Goal: Communication & Community: Share content

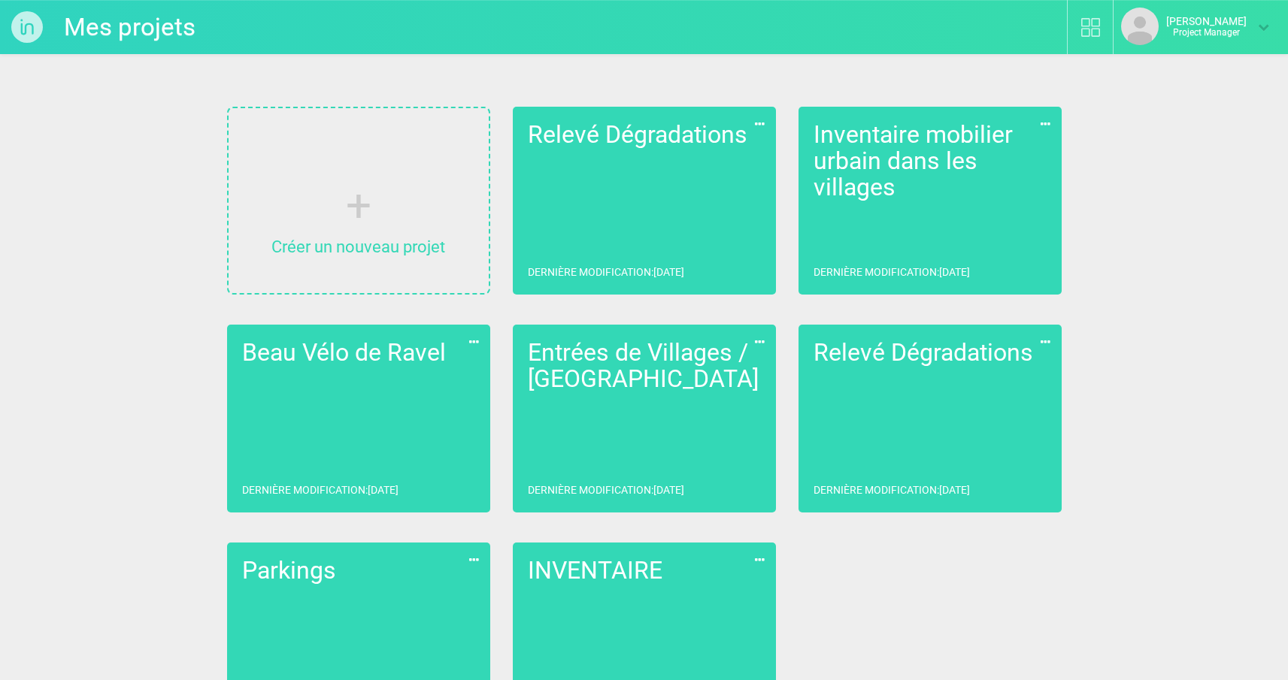
click at [1236, 38] on link "Grégory Gardin Project Manager" at bounding box center [1195, 27] width 148 height 38
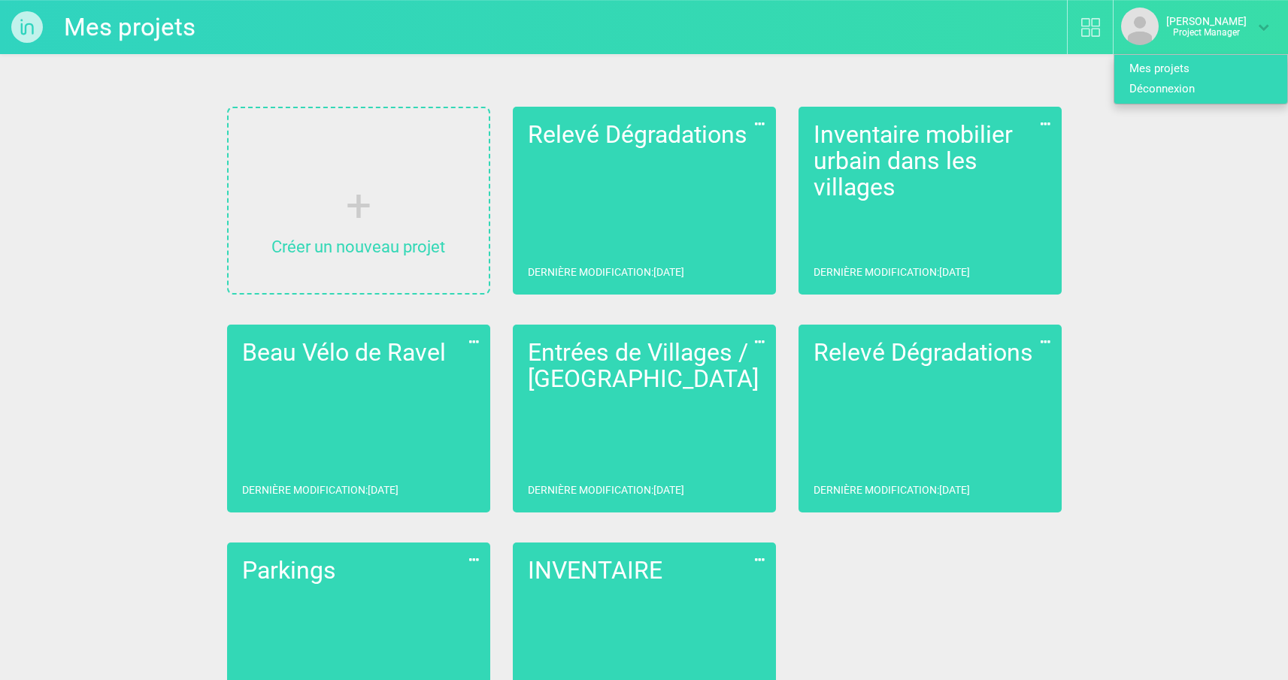
click at [1159, 86] on link "Déconnexion" at bounding box center [1195, 89] width 162 height 20
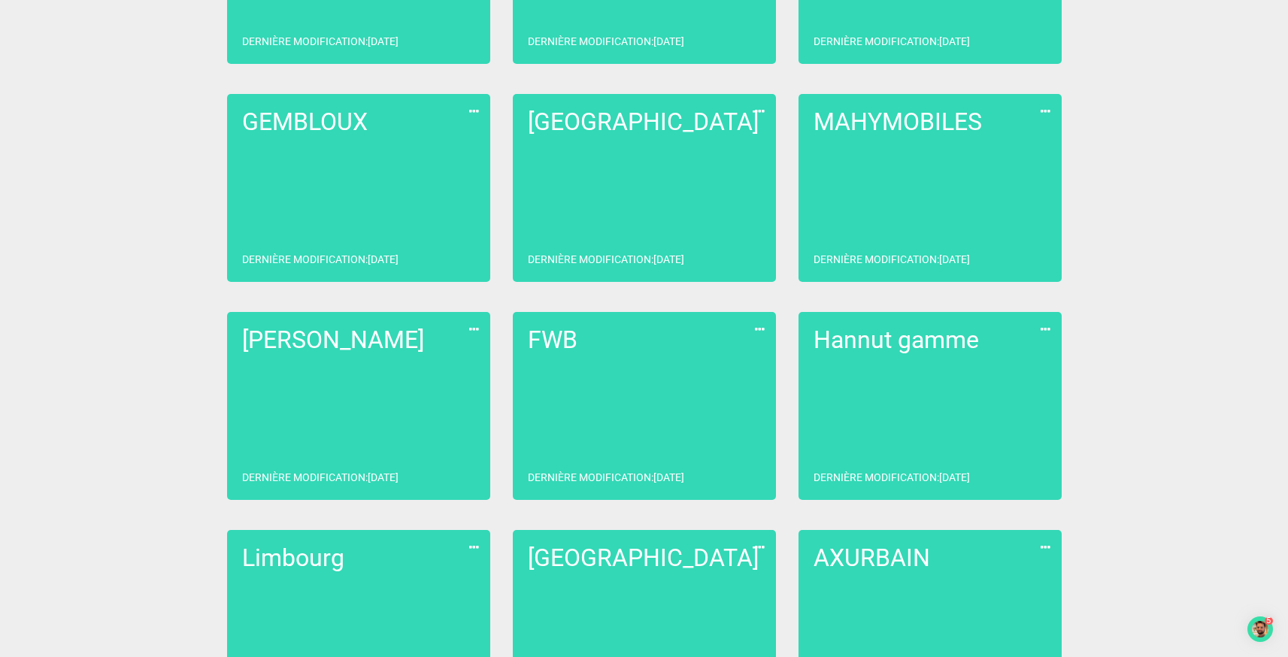
scroll to position [1550, 0]
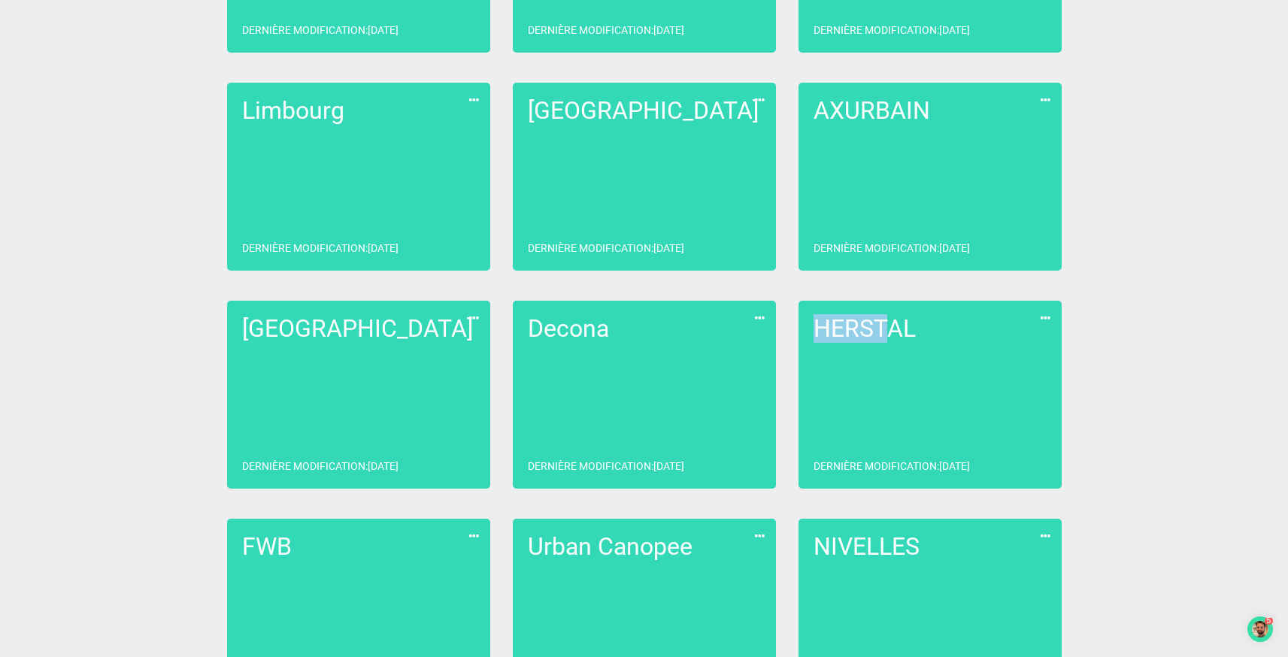
click at [908, 407] on link "HERSTAL Dernière modification : [DATE]" at bounding box center [929, 395] width 263 height 188
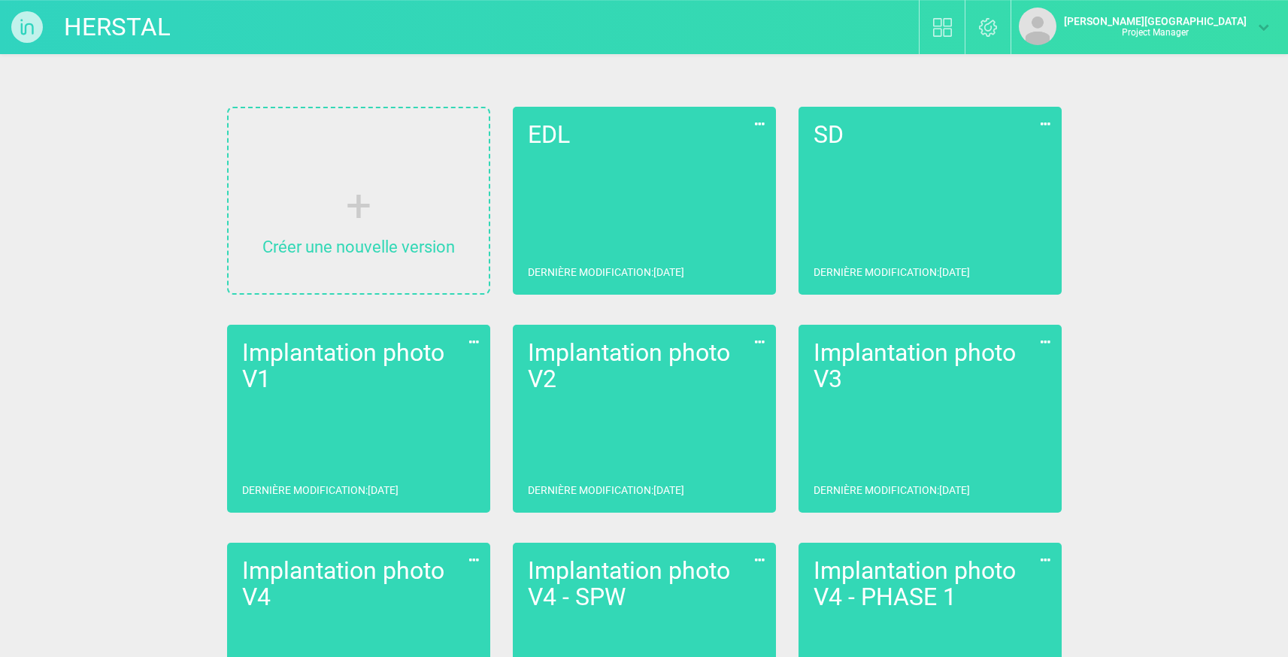
scroll to position [525, 0]
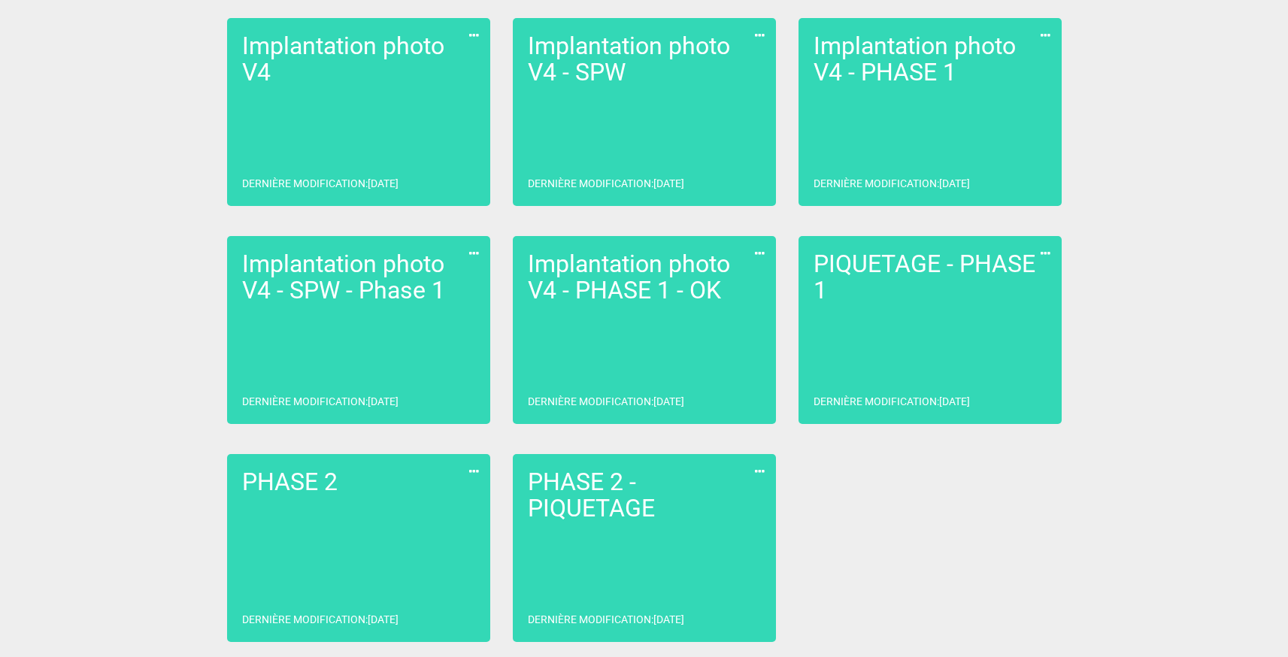
click at [622, 556] on link "PHASE 2 - PIQUETAGE Dernière modification : [DATE]" at bounding box center [644, 548] width 263 height 188
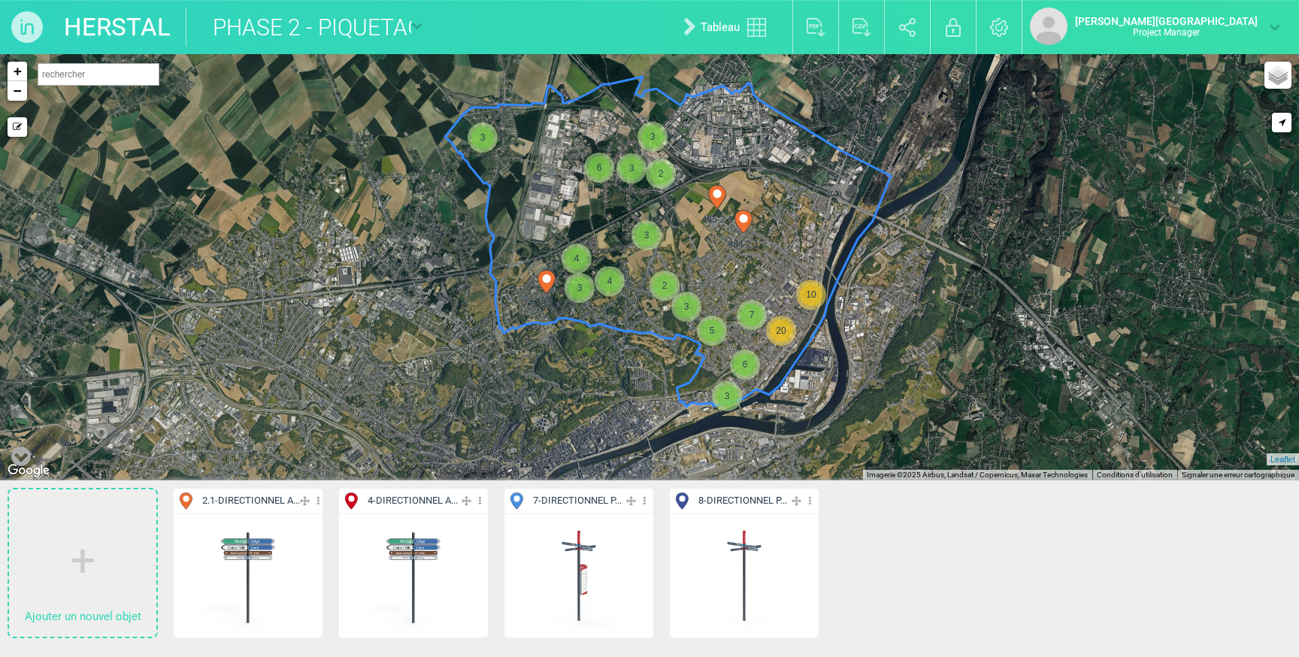
click at [86, 27] on link "HERSTAL" at bounding box center [117, 27] width 107 height 39
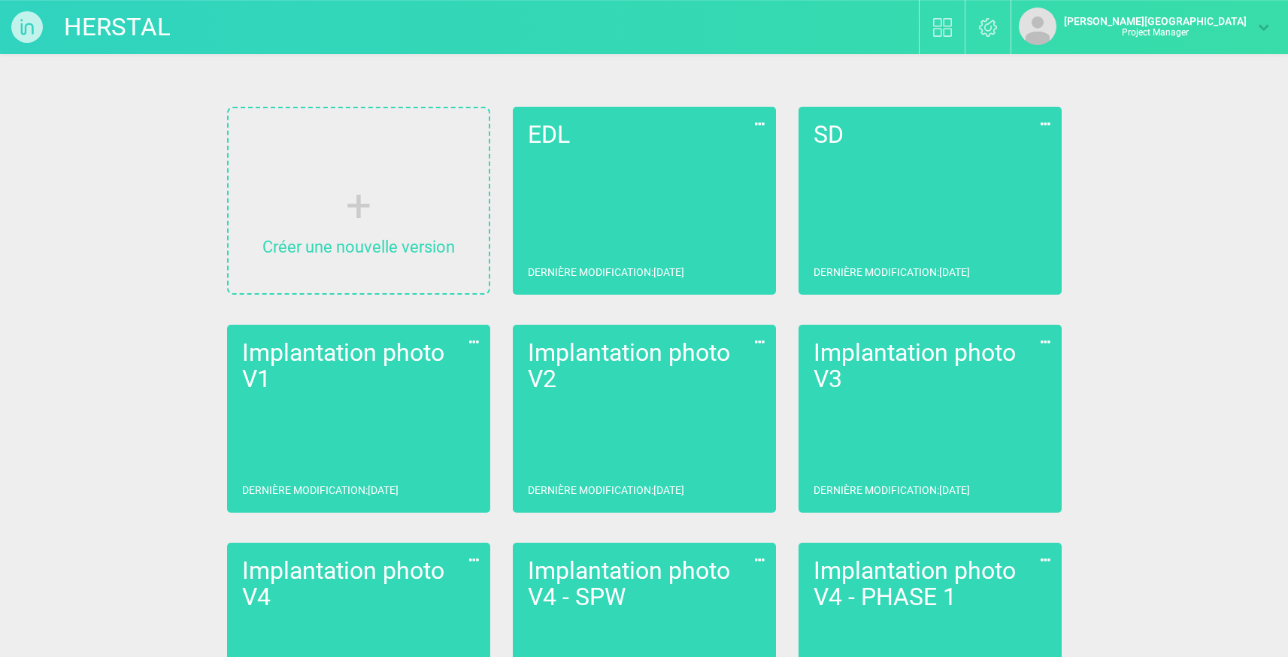
scroll to position [525, 0]
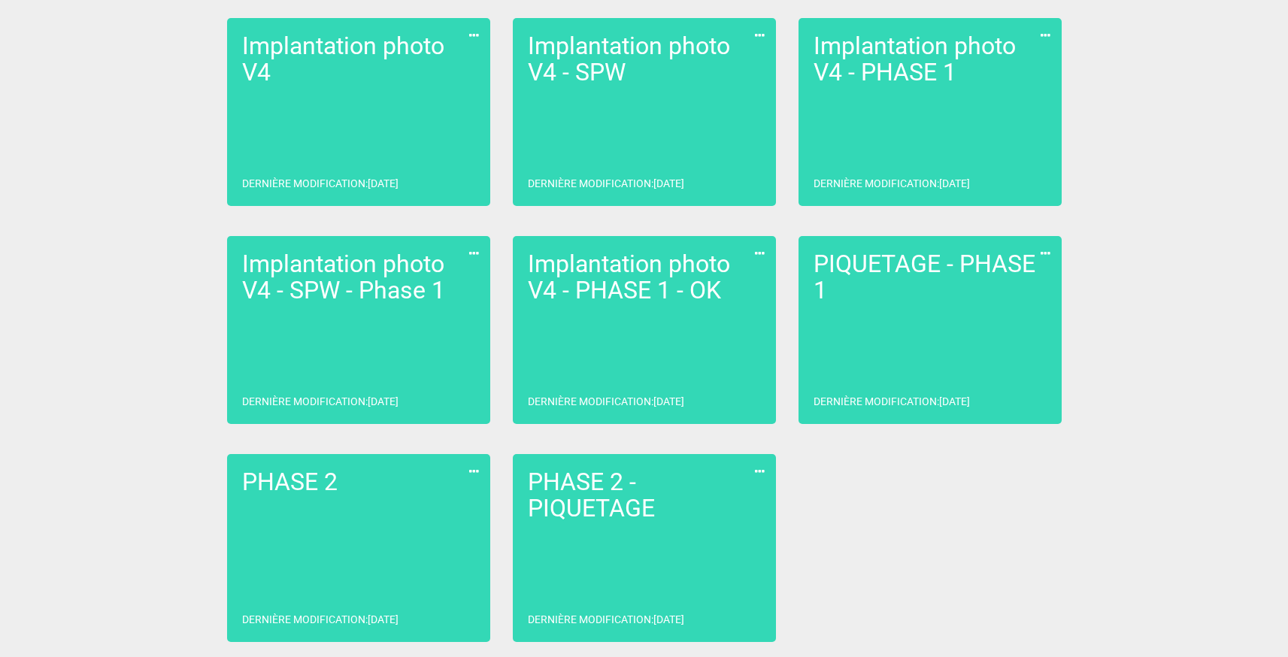
click at [944, 347] on link "PIQUETAGE - PHASE 1 Dernière modification : [DATE]" at bounding box center [929, 330] width 263 height 188
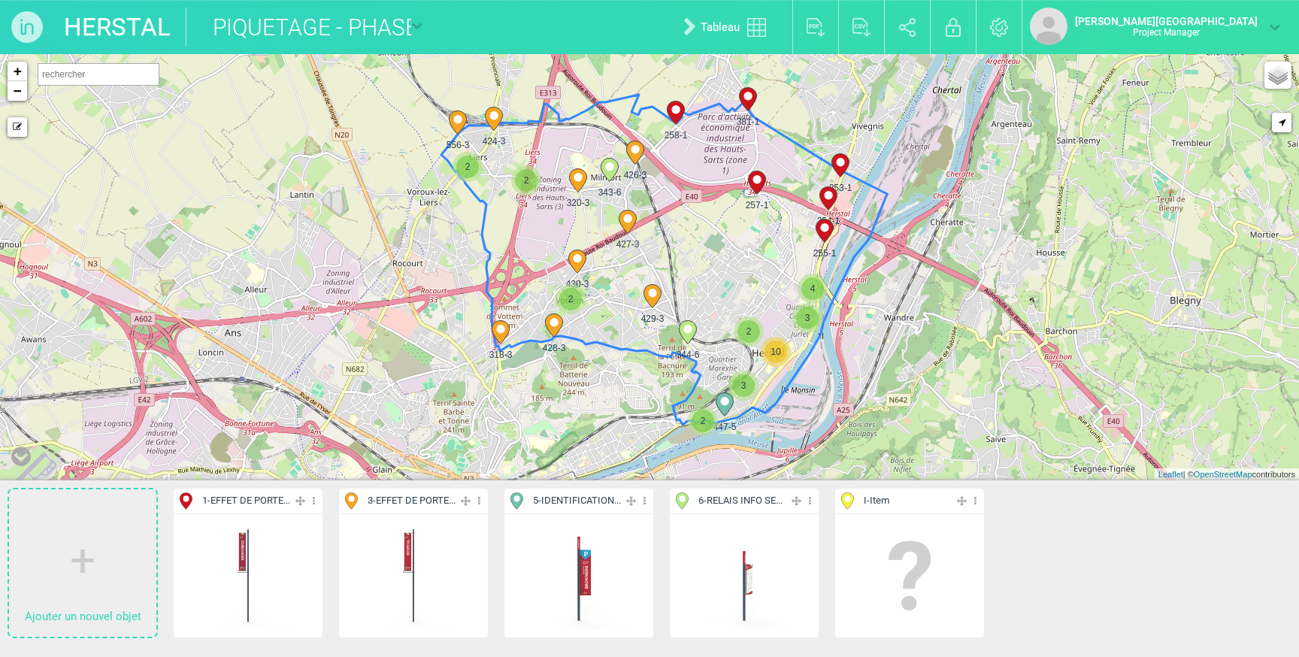
click at [916, 29] on img at bounding box center [907, 27] width 17 height 19
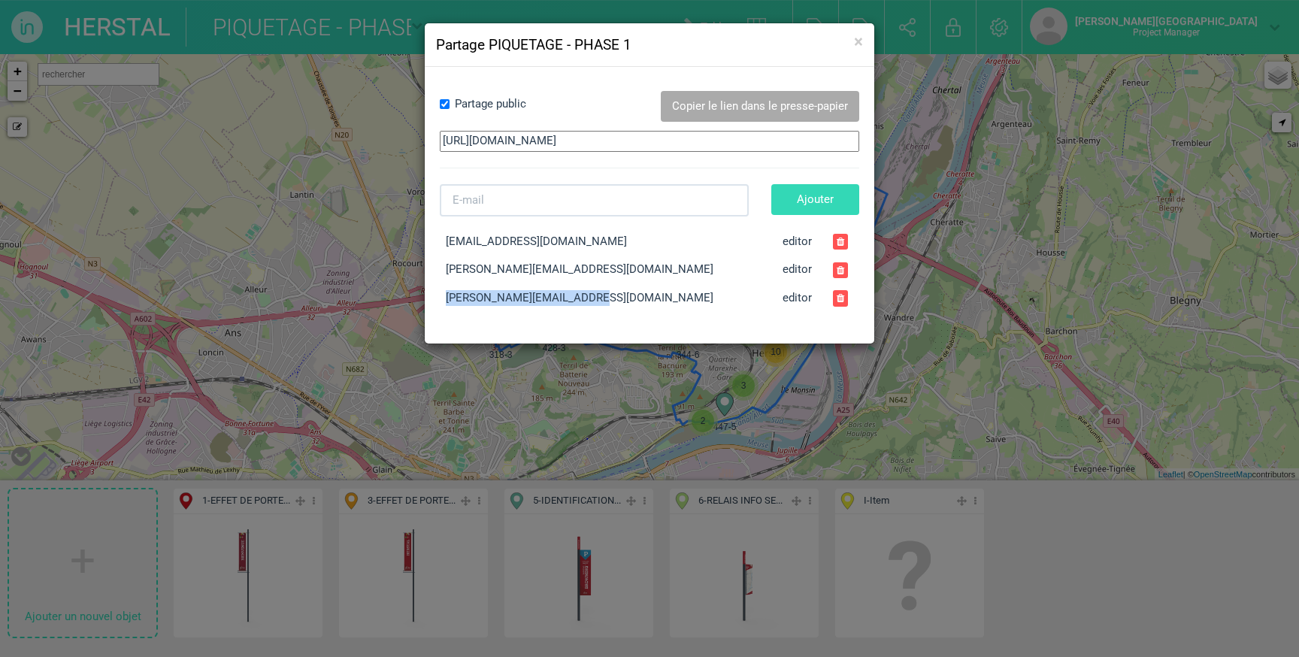
drag, startPoint x: 445, startPoint y: 300, endPoint x: 577, endPoint y: 301, distance: 132.3
click at [577, 301] on td "[PERSON_NAME][EMAIL_ADDRESS][DOMAIN_NAME]" at bounding box center [608, 298] width 337 height 29
copy td "[PERSON_NAME][EMAIL_ADDRESS][DOMAIN_NAME]"
click at [857, 45] on span "×" at bounding box center [858, 42] width 9 height 20
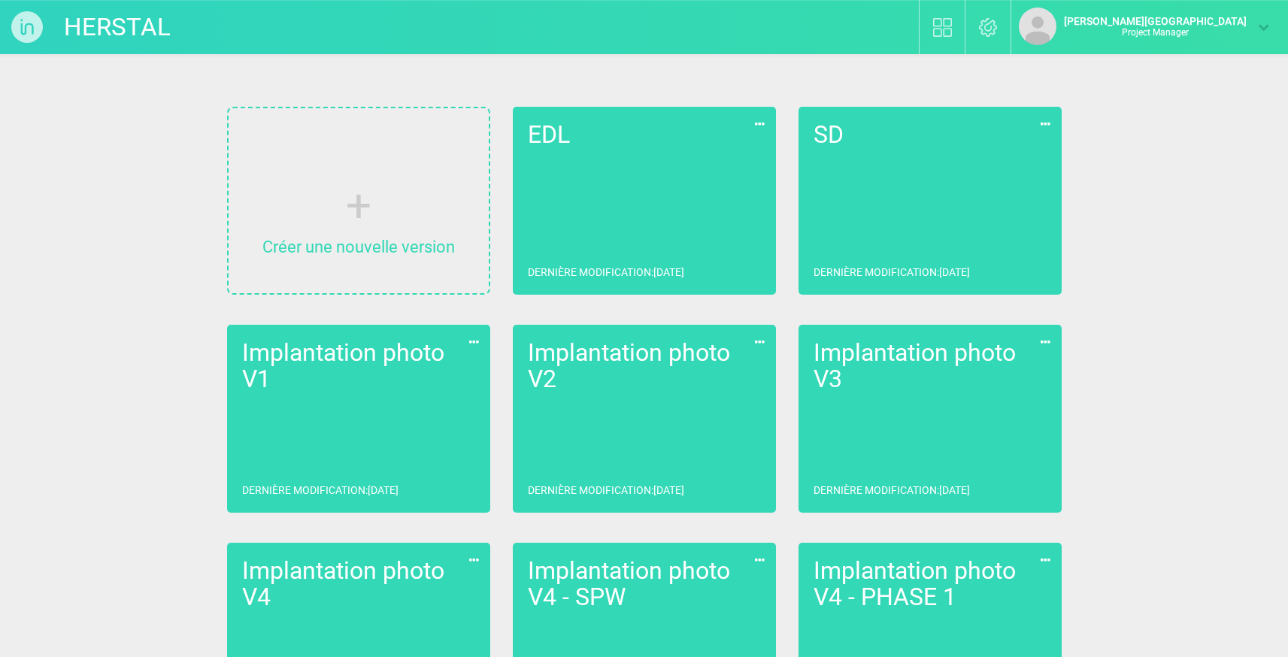
click at [1228, 269] on div "HERSTAL Bibliothèque Paramètres [PERSON_NAME] - QUIDAM Project Manager Mes proj…" at bounding box center [644, 591] width 1288 height 1182
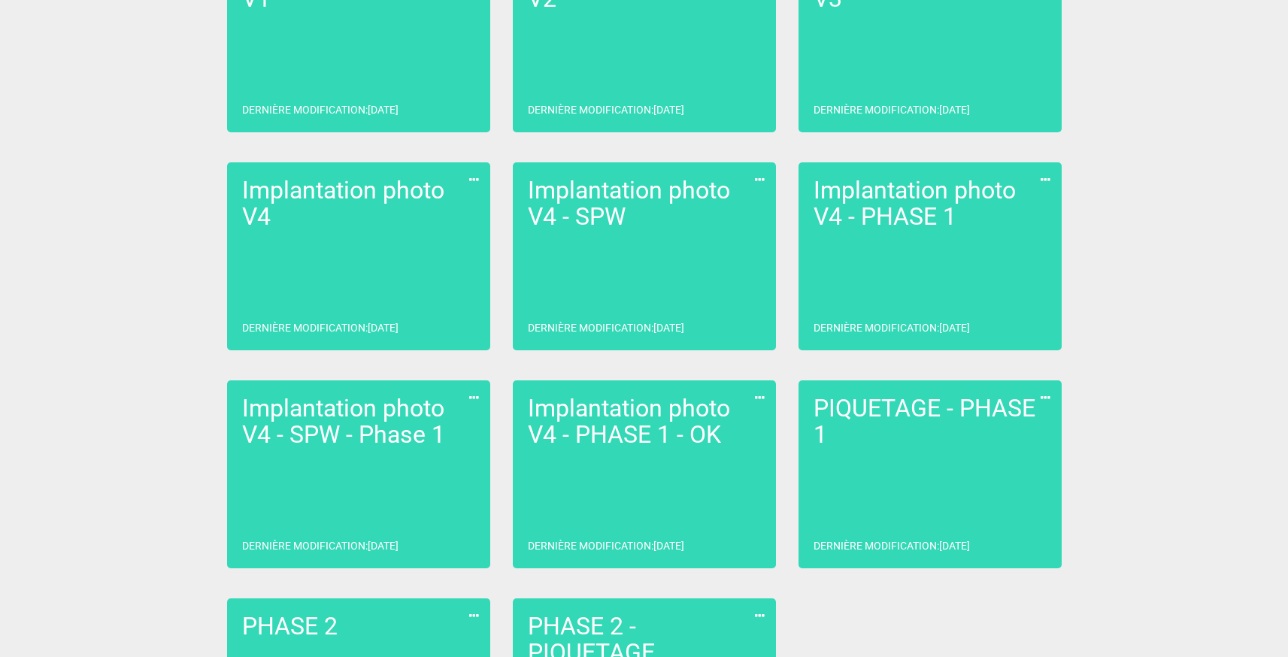
scroll to position [525, 0]
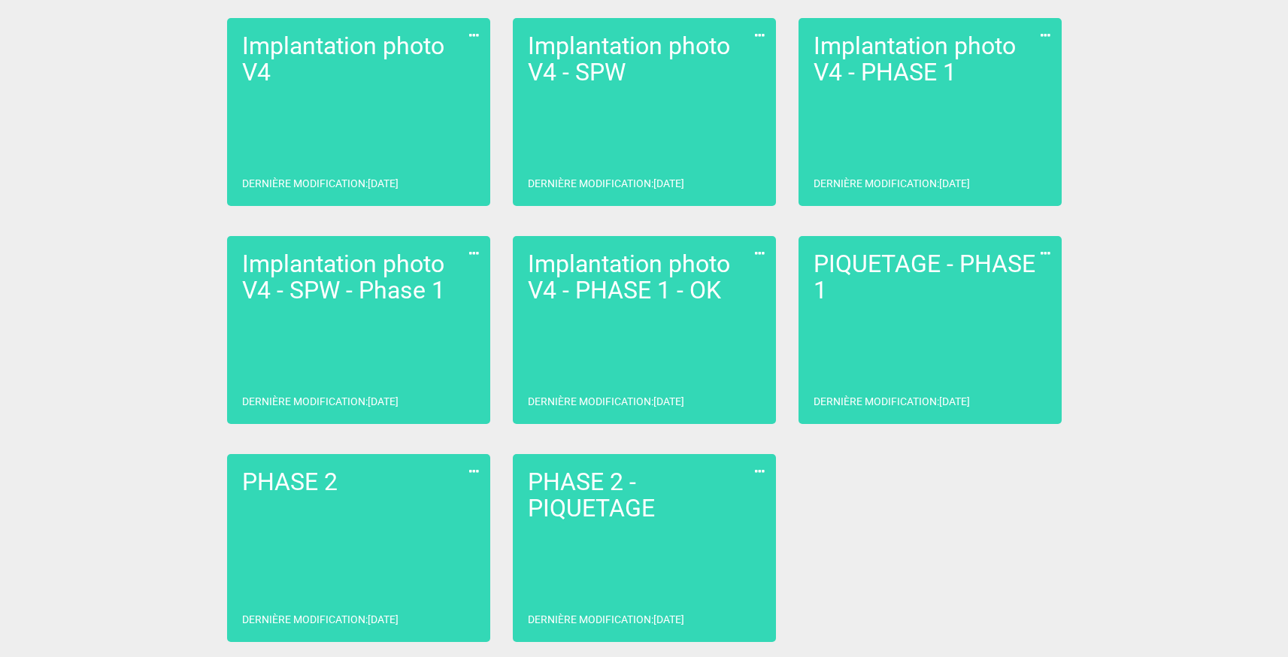
click at [578, 573] on link "PHASE 2 - PIQUETAGE Dernière modification : [DATE]" at bounding box center [644, 548] width 263 height 188
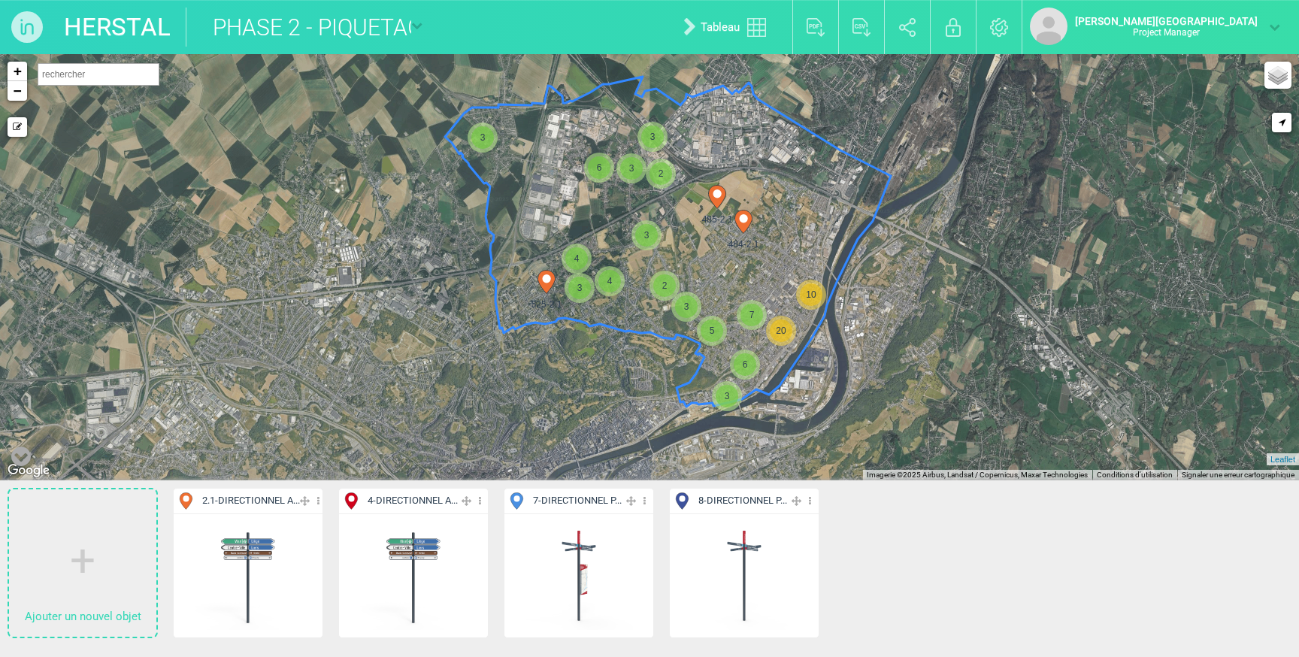
click at [916, 32] on img at bounding box center [907, 27] width 17 height 19
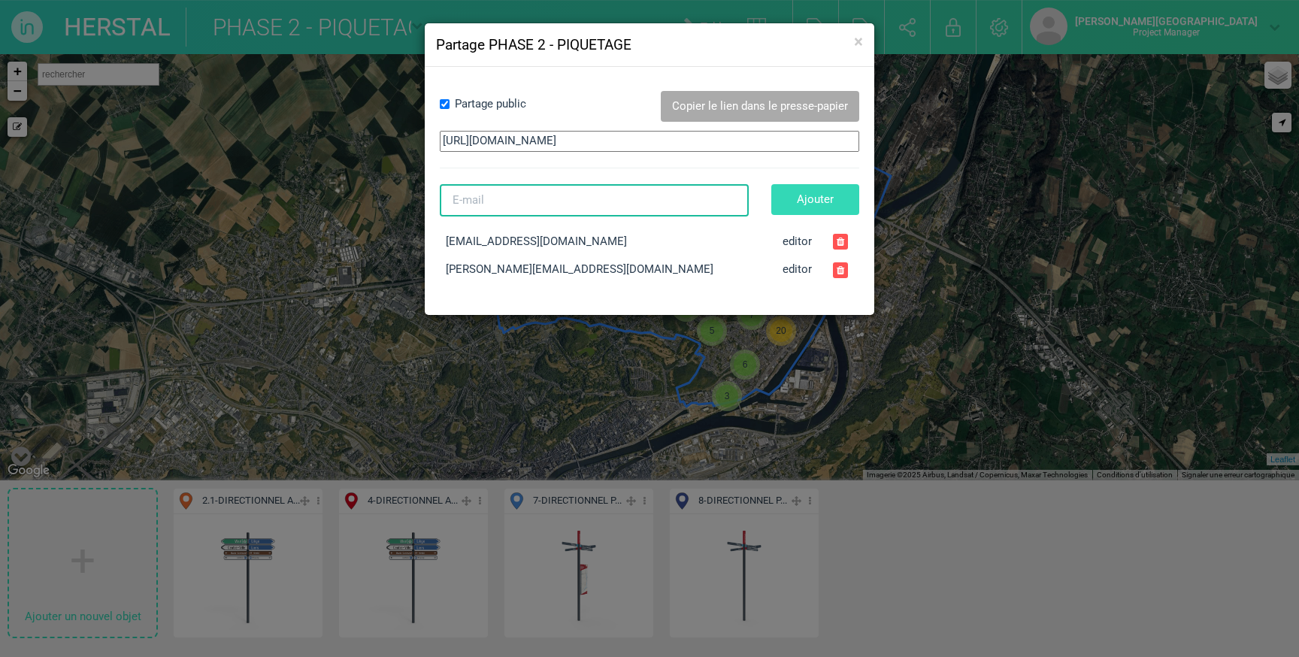
click at [515, 209] on input "E-mail" at bounding box center [594, 200] width 309 height 32
paste input "[PERSON_NAME][EMAIL_ADDRESS][DOMAIN_NAME]"
type input "[PERSON_NAME][EMAIL_ADDRESS][DOMAIN_NAME]"
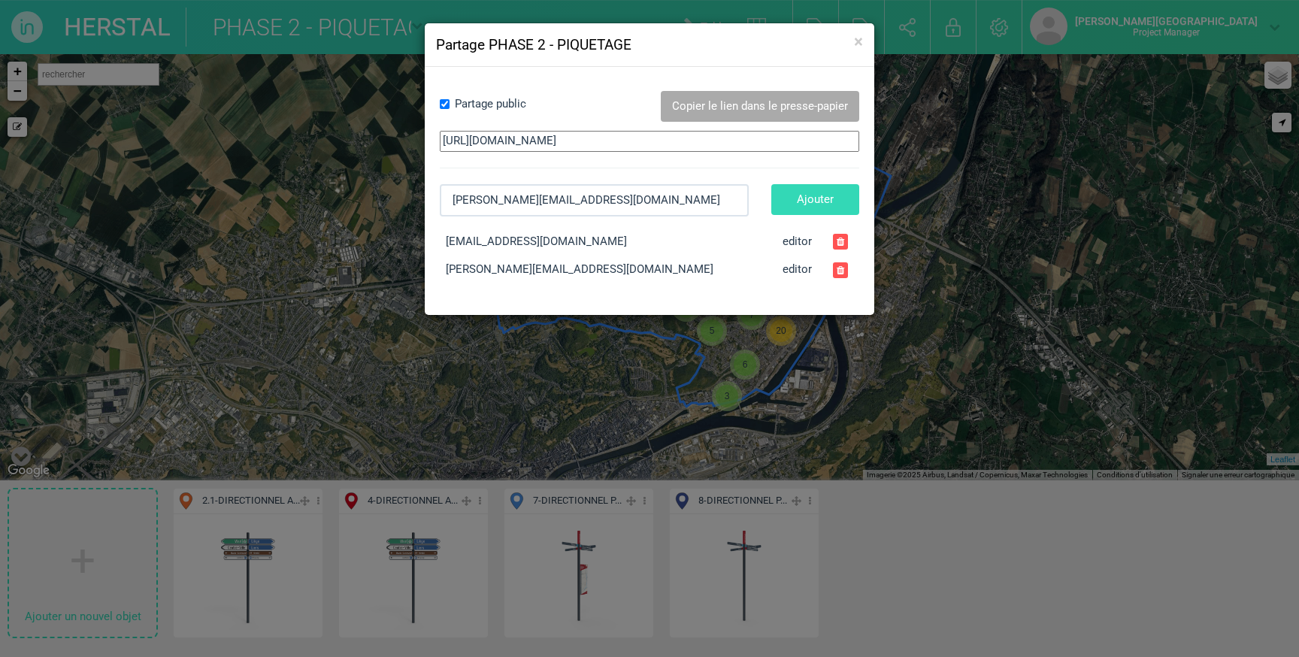
click at [814, 203] on button "Ajouter" at bounding box center [815, 199] width 88 height 31
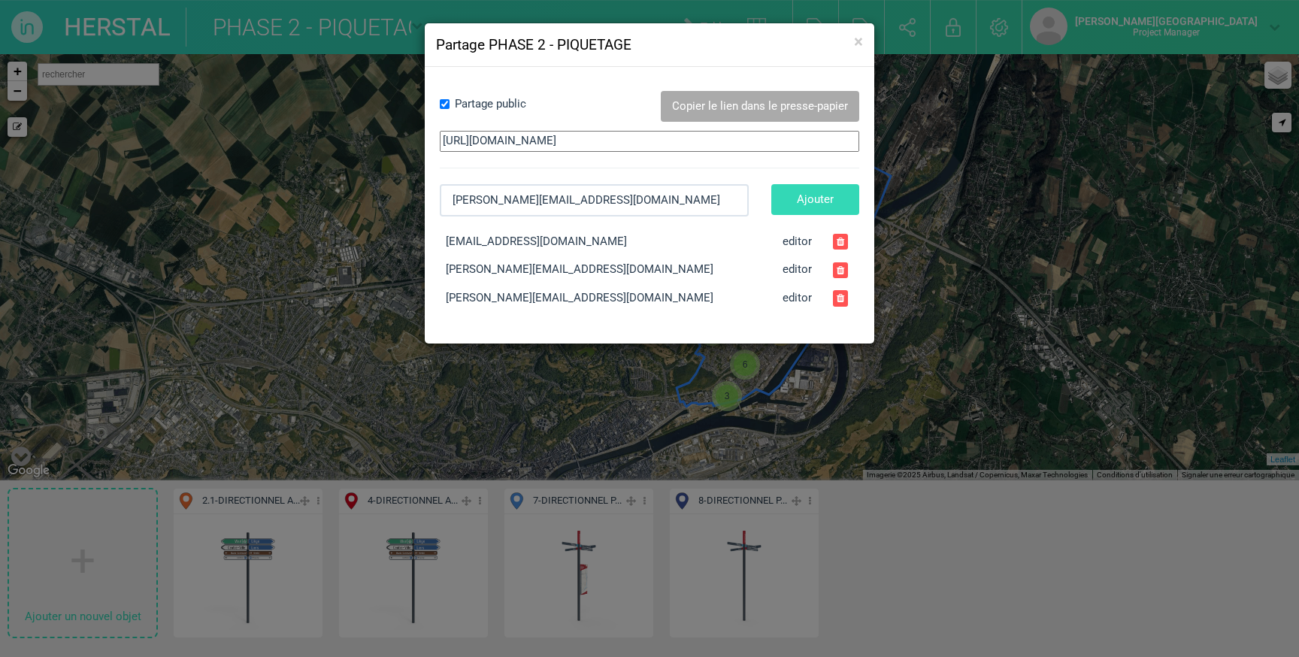
click at [702, 94] on button "Copier le lien dans le presse-papier" at bounding box center [760, 106] width 198 height 31
click at [855, 44] on span "×" at bounding box center [858, 42] width 9 height 20
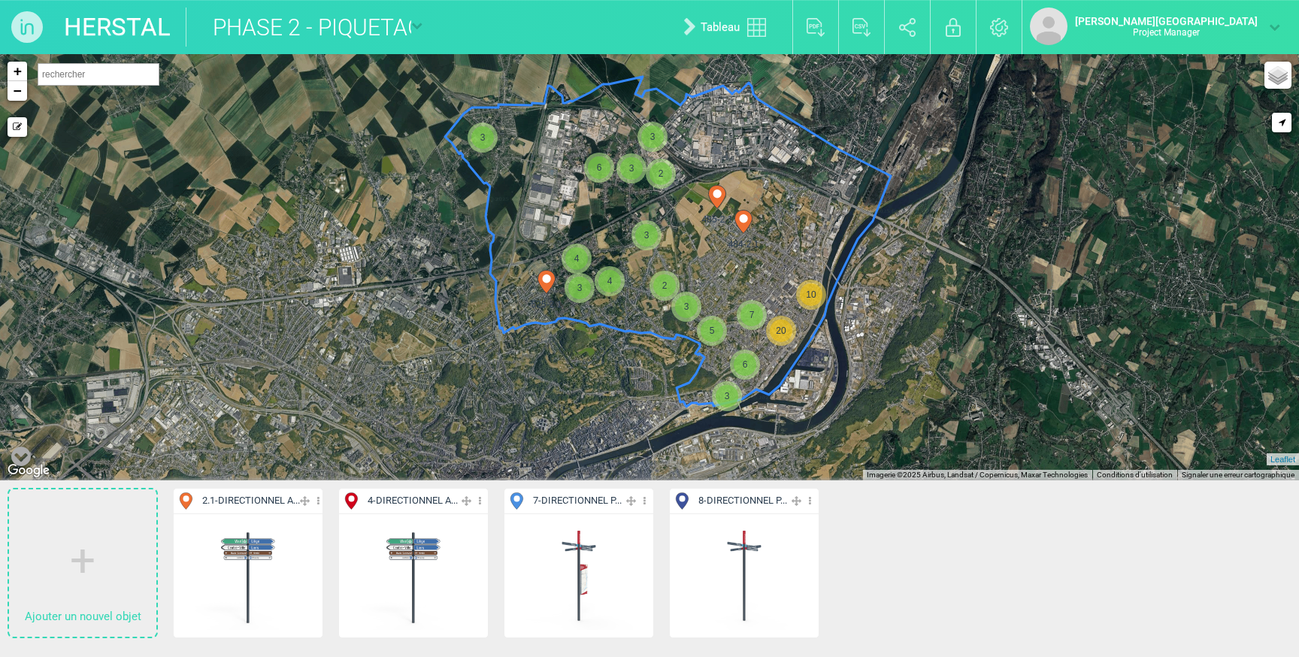
click at [928, 34] on link "Partager" at bounding box center [908, 27] width 40 height 48
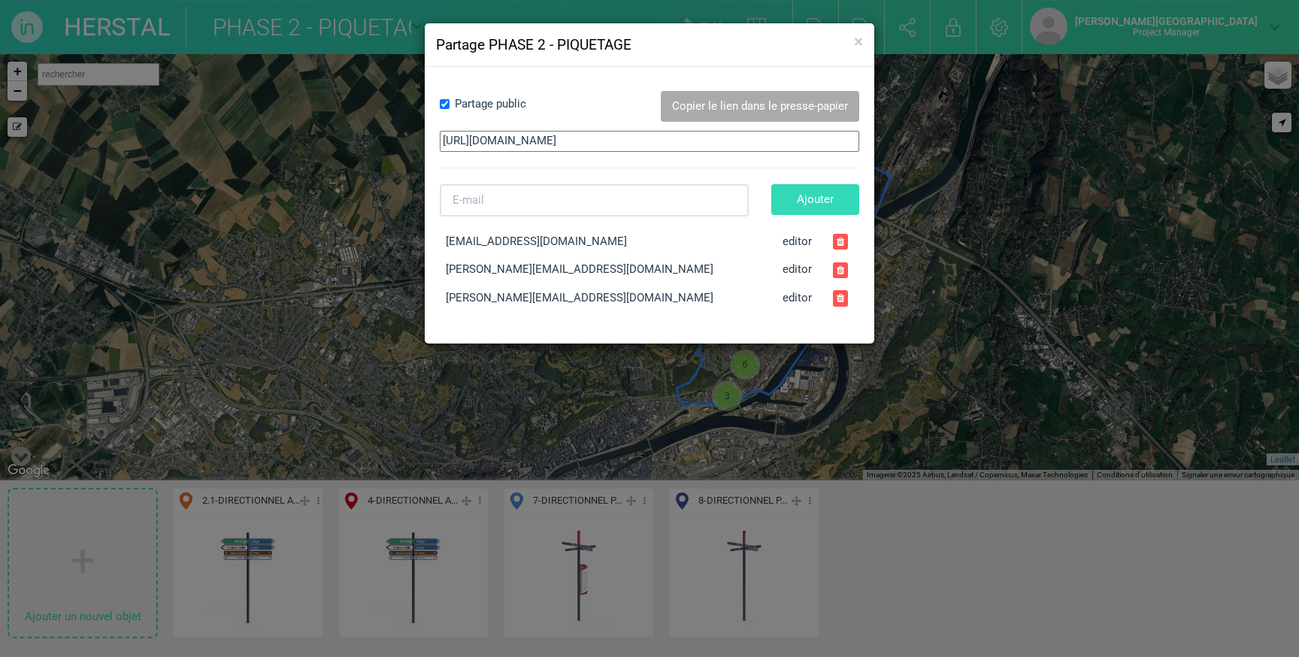
click at [768, 104] on button "Copier le lien dans le presse-papier" at bounding box center [760, 106] width 198 height 31
click at [855, 41] on span "×" at bounding box center [858, 42] width 9 height 20
